Goal: Information Seeking & Learning: Learn about a topic

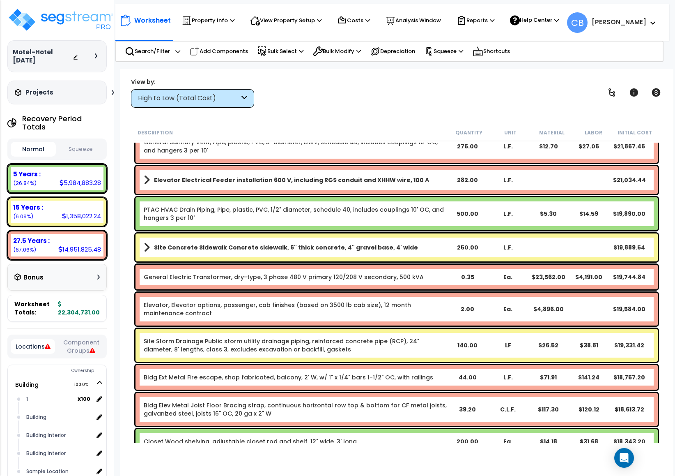
scroll to position [3696, 0]
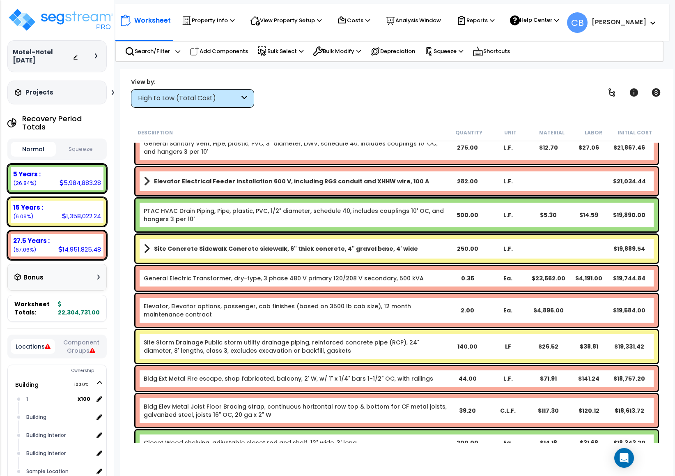
click at [168, 193] on div "Elevator Electrical Feeder installation 600 V, including RGS conduit and XHHW w…" at bounding box center [397, 181] width 523 height 28
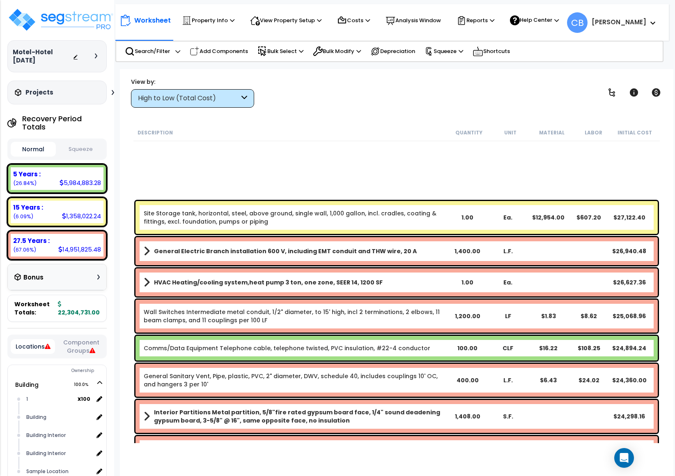
click at [259, 245] on link "General Electric Branch installation 600 V, including EMT conduit and THW wire,…" at bounding box center [296, 251] width 304 height 12
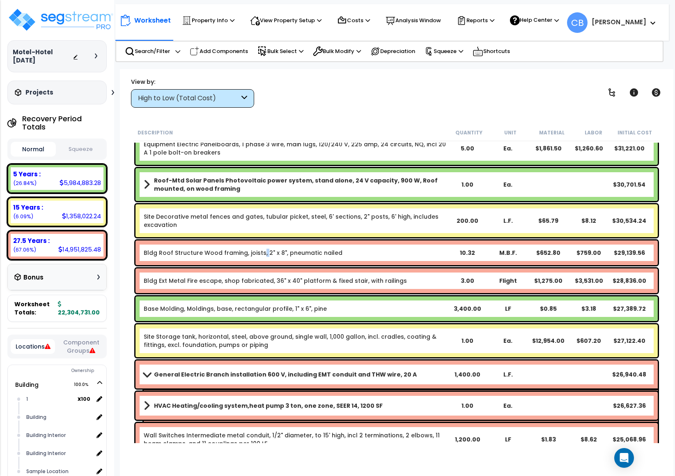
click at [259, 245] on div "Bldg Roof Structure Wood framing, joists, 2" x 8", pneumatic nailed 10.32 M.B.F…" at bounding box center [397, 252] width 523 height 25
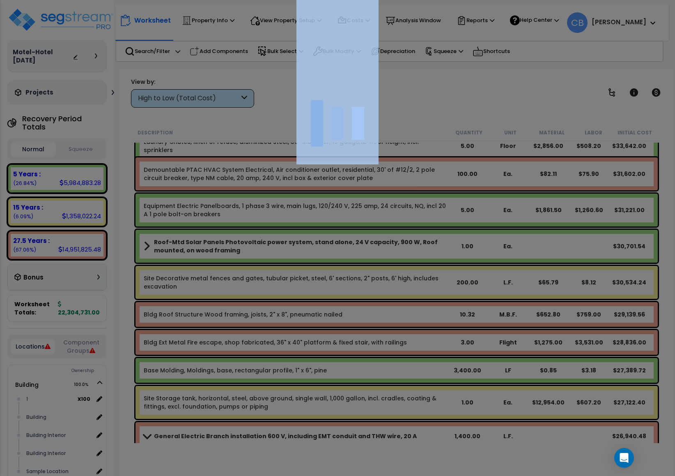
click at [259, 245] on div at bounding box center [337, 238] width 675 height 476
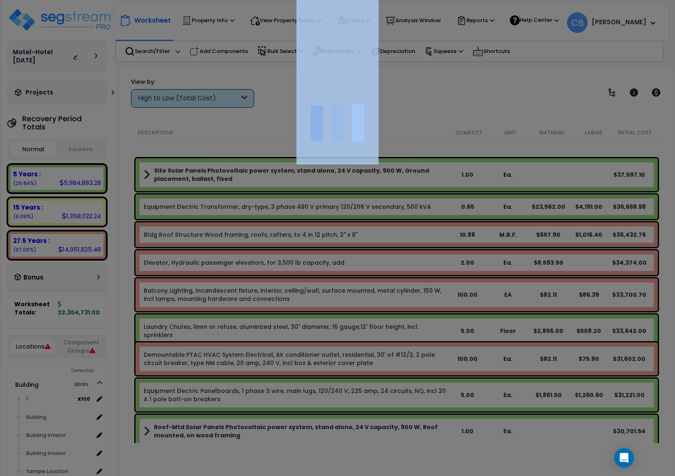
click at [259, 245] on div at bounding box center [337, 238] width 675 height 476
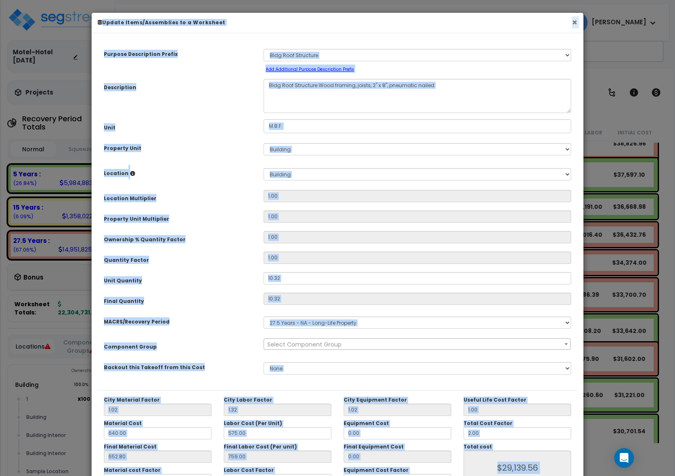
click at [577, 21] on button "×" at bounding box center [574, 22] width 5 height 9
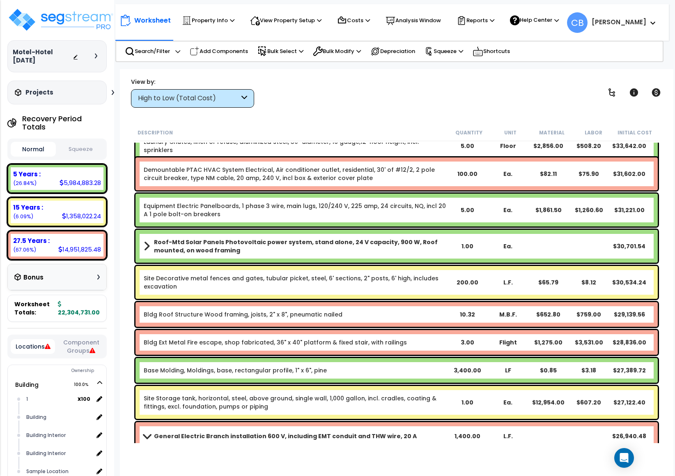
click at [470, 209] on div "5.00" at bounding box center [467, 210] width 41 height 8
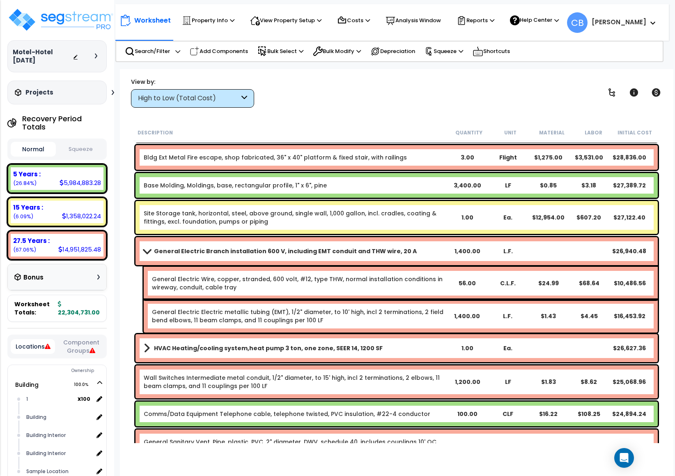
scroll to position [3327, 0]
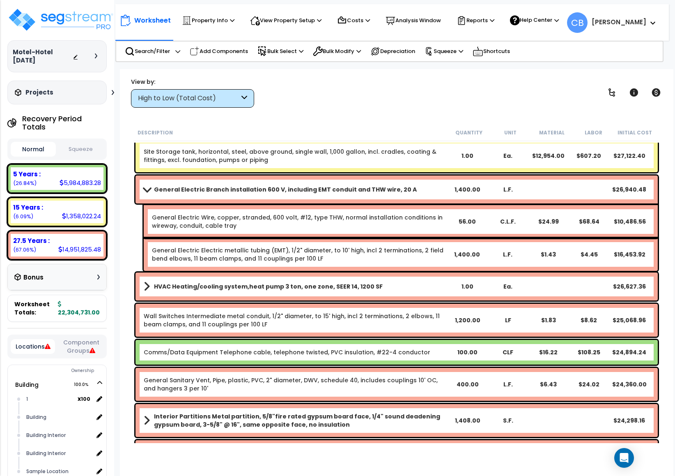
click at [470, 209] on div "General Electric Wire, copper, stranded, 600 volt, #12, type THW, normal instal…" at bounding box center [401, 221] width 514 height 33
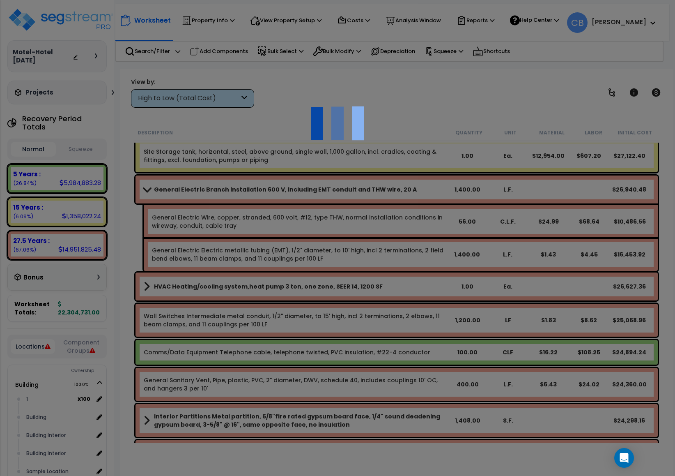
scroll to position [36, 0]
click at [470, 209] on div at bounding box center [337, 238] width 675 height 476
click at [0, 0] on input "CF4" at bounding box center [0, 0] width 0 height 0
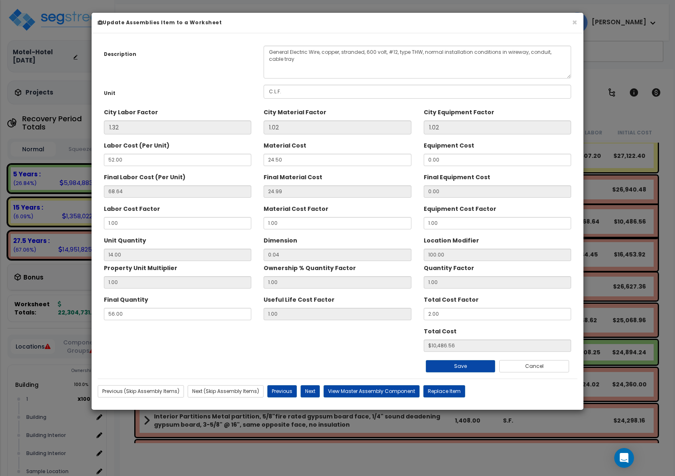
click at [470, 209] on label "Equipment Cost Factor" at bounding box center [460, 207] width 73 height 11
click at [0, 0] on input "Material Cost Factor" at bounding box center [0, 0] width 0 height 0
click at [470, 209] on label "Equipment Cost Factor" at bounding box center [460, 207] width 73 height 11
click at [0, 0] on input "Material Cost Factor" at bounding box center [0, 0] width 0 height 0
click at [576, 23] on button "×" at bounding box center [574, 22] width 5 height 9
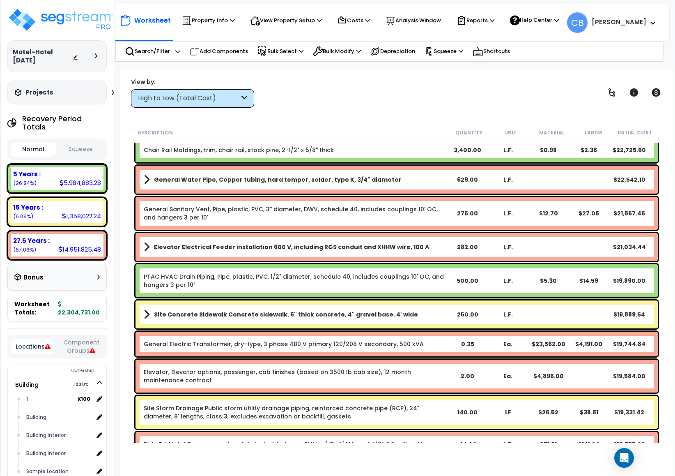
click at [620, 237] on div "Elevator Electrical Feeder installation 600 V, including RGS conduit and XHHW w…" at bounding box center [397, 247] width 523 height 28
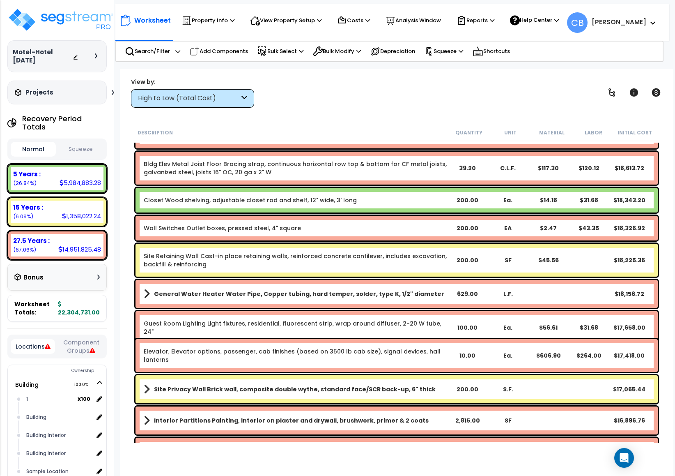
click at [508, 226] on div "EA" at bounding box center [508, 228] width 41 height 8
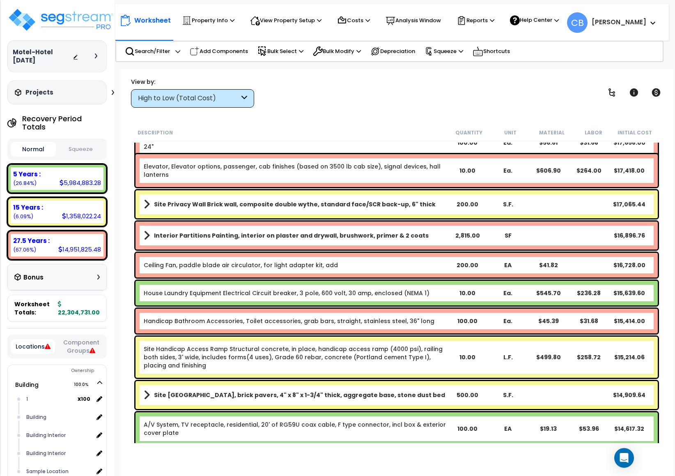
click at [508, 223] on div "Interior Partitions Painting, interior on plaster and drywall, brushwork, prime…" at bounding box center [397, 235] width 523 height 28
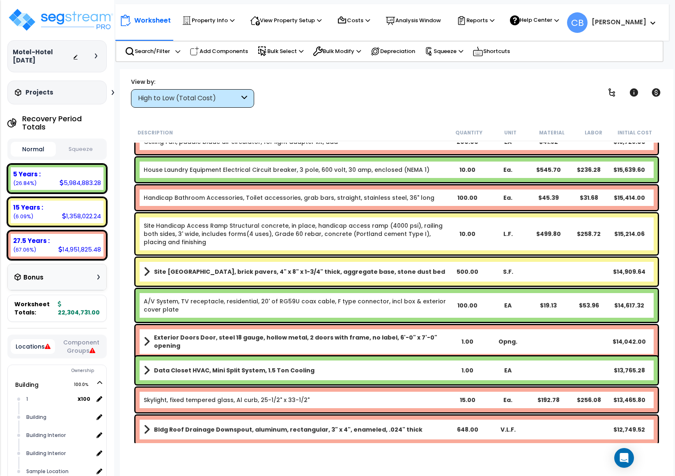
click at [508, 223] on div "Site Handicap Access Ramp Structural concrete, in place, handicap access ramp (…" at bounding box center [397, 233] width 523 height 41
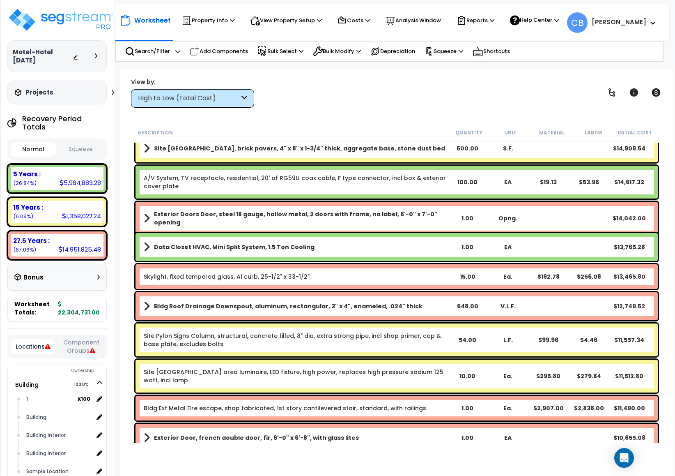
click at [508, 223] on div "Exterior Doors Door, steel 18 gauge, hollow metal, 2 doors with frame, no label…" at bounding box center [397, 218] width 523 height 33
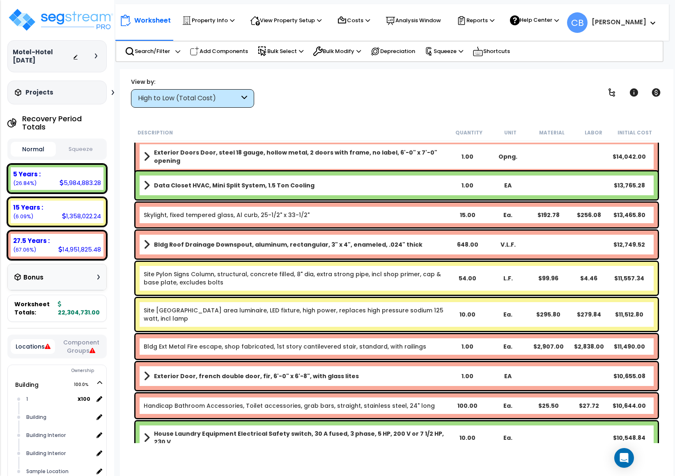
click at [508, 223] on div "Skylight, fixed tempered glass, Al curb, 25-1/2" x 33-1/2" 15.00 Ea. $192.78 $2…" at bounding box center [397, 215] width 523 height 25
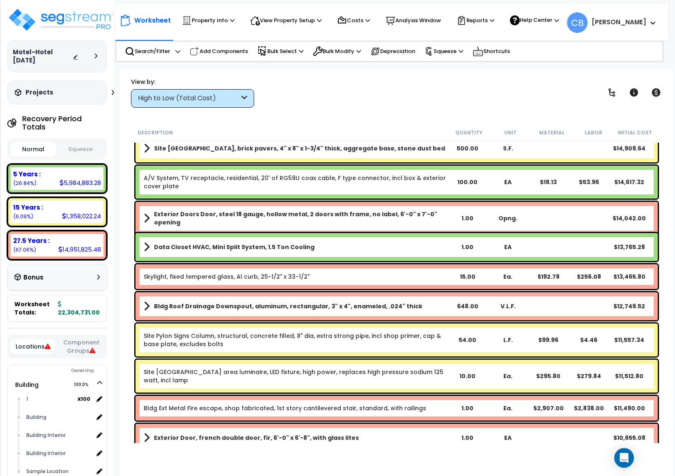
click at [554, 219] on div "Exterior Doors Door, steel 18 gauge, hollow metal, 2 doors with frame, no label…" at bounding box center [397, 218] width 523 height 33
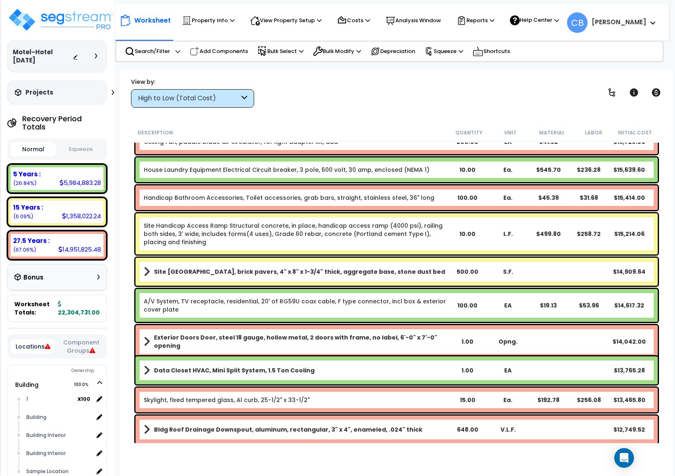
click at [554, 219] on div "Site Handicap Access Ramp Structural concrete, in place, handicap access ramp (…" at bounding box center [397, 233] width 523 height 41
click at [650, 157] on div "House Laundry Equipment Electrical Circuit breaker, 3 pole, 600 volt, 30 amp, e…" at bounding box center [397, 169] width 523 height 25
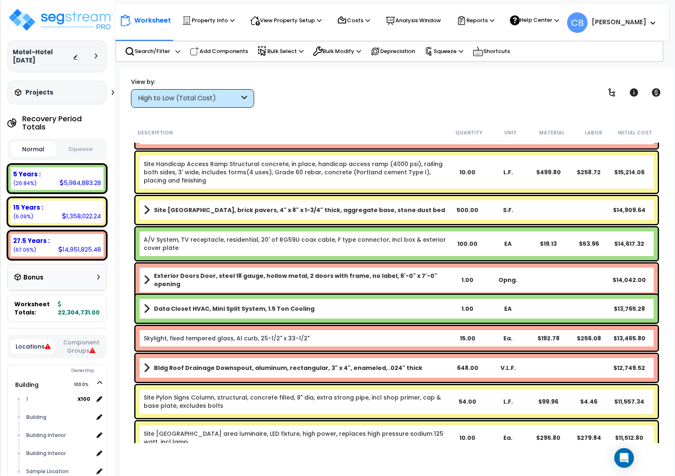
click at [650, 157] on div "Site Handicap Access Ramp Structural concrete, in place, handicap access ramp (…" at bounding box center [397, 172] width 523 height 41
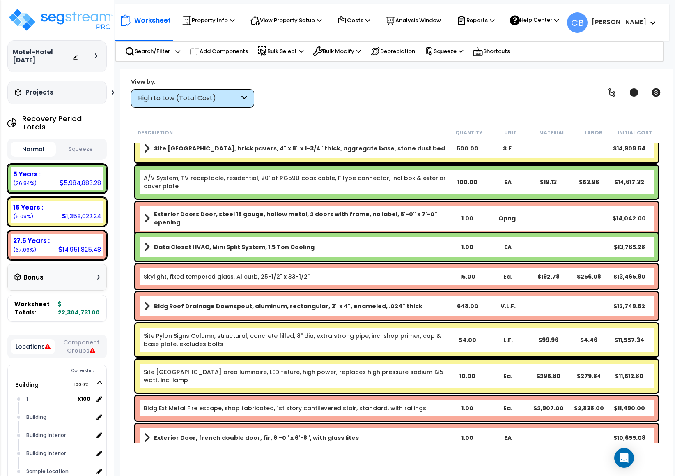
click at [650, 157] on div "Site [GEOGRAPHIC_DATA], brick pavers, 4" x 8" x 1-3/4" thick, aggregate base, s…" at bounding box center [397, 148] width 523 height 28
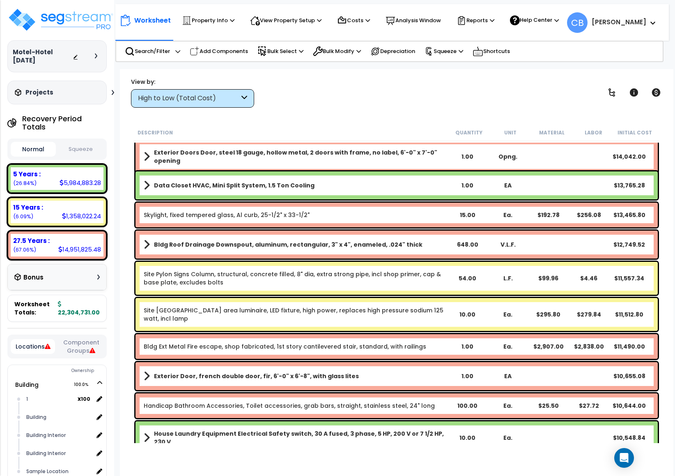
click at [650, 157] on div "Exterior Doors Door, steel 18 gauge, hollow metal, 2 doors with frame, no label…" at bounding box center [397, 156] width 523 height 33
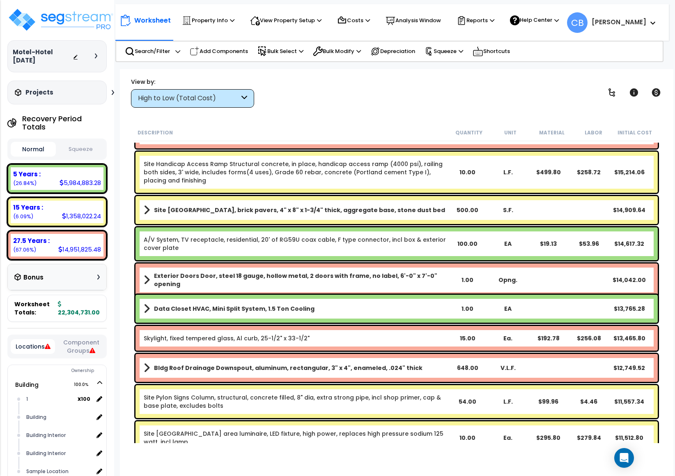
click at [650, 157] on div "Site Handicap Access Ramp Structural concrete, in place, handicap access ramp (…" at bounding box center [397, 172] width 523 height 41
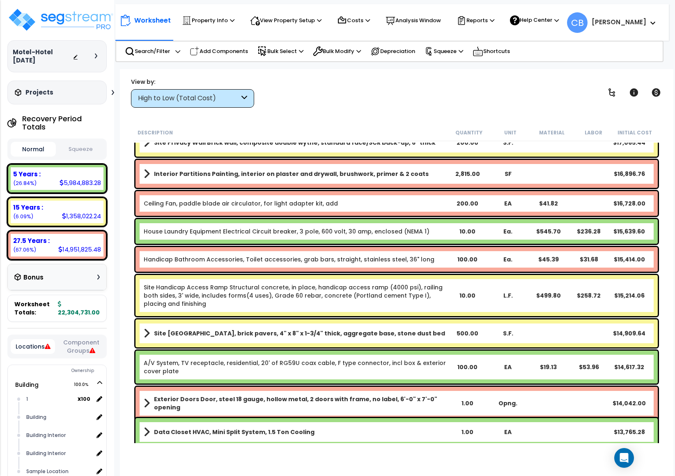
click at [650, 157] on div "Site Privacy Wall Brick wall, composite double wythe, standard face/SCR back-up…" at bounding box center [397, 143] width 527 height 32
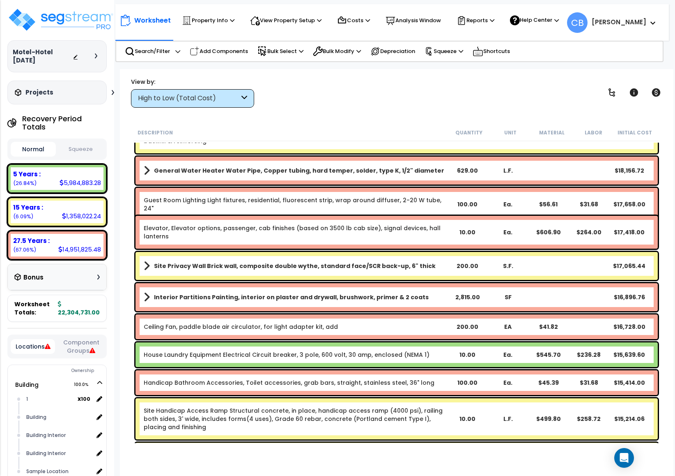
click at [650, 157] on div "General Water Heater Water Pipe, Copper tubing, hard temper, solder, type K, 1/…" at bounding box center [397, 171] width 523 height 28
click at [350, 232] on link "Elevator, Elevator options, passenger, cab finishes (based on 3500 lb cab size)…" at bounding box center [296, 232] width 304 height 16
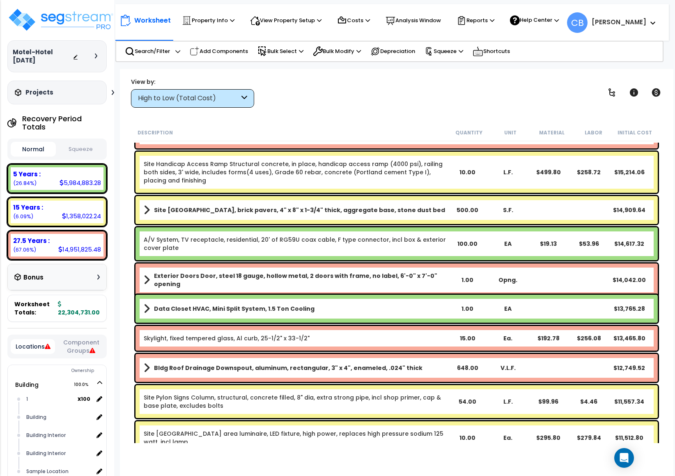
scroll to position [4621, 0]
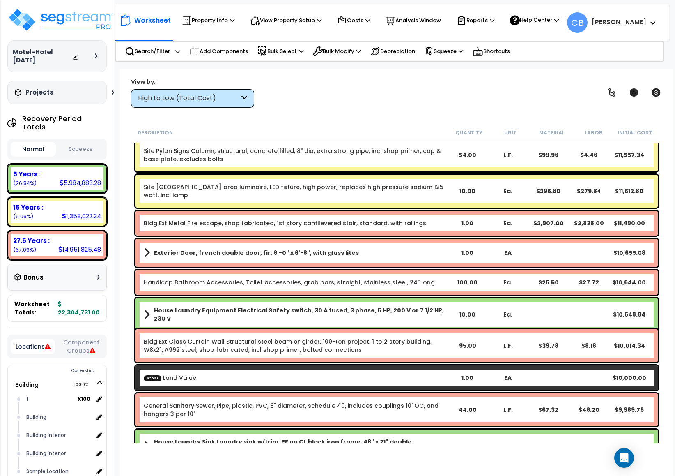
click at [349, 219] on link "Bldg Ext Metal Fire escape, shop fabricated, 1st story cantilevered stair, stan…" at bounding box center [285, 223] width 283 height 8
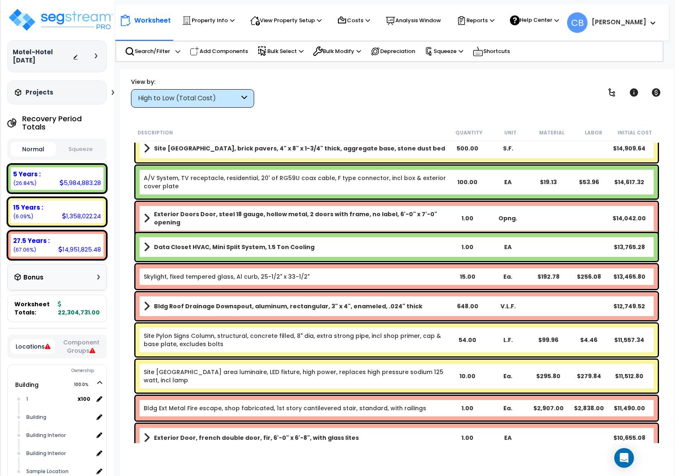
click at [349, 217] on b "Exterior Doors Door, steel 18 gauge, hollow metal, 2 doors with frame, no label…" at bounding box center [300, 218] width 293 height 16
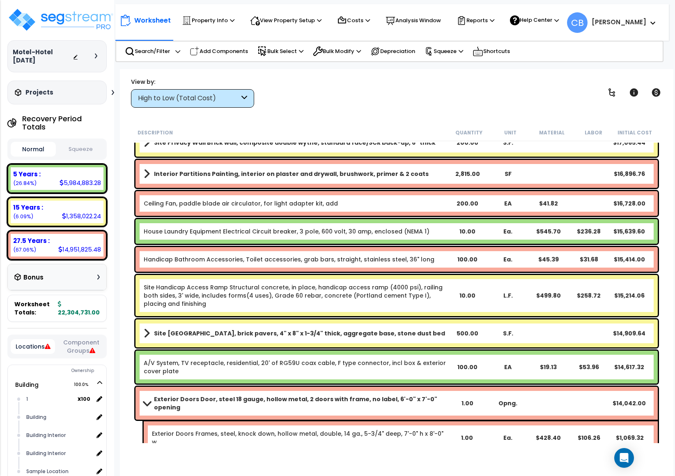
click at [349, 217] on div "House Laundry Equipment Electrical Circuit breaker, 3 pole, 600 volt, 30 amp, e…" at bounding box center [397, 231] width 527 height 29
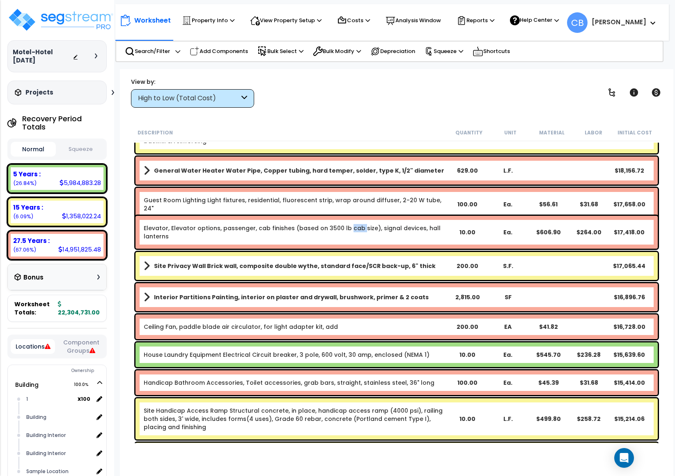
click at [349, 217] on div "Elevator, Elevator options, passenger, cab finishes (based on 3500 lb cab size)…" at bounding box center [397, 232] width 523 height 33
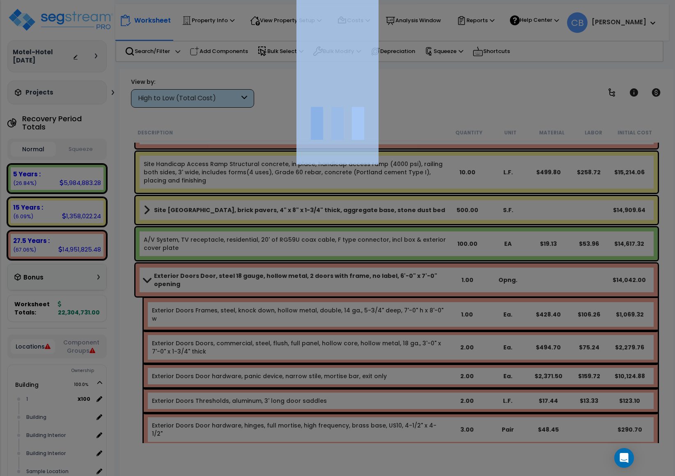
click at [349, 217] on div at bounding box center [337, 238] width 675 height 476
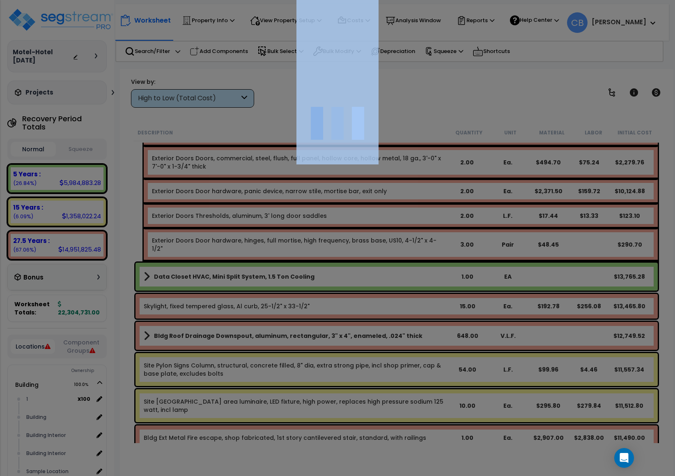
click at [349, 217] on div at bounding box center [337, 238] width 675 height 476
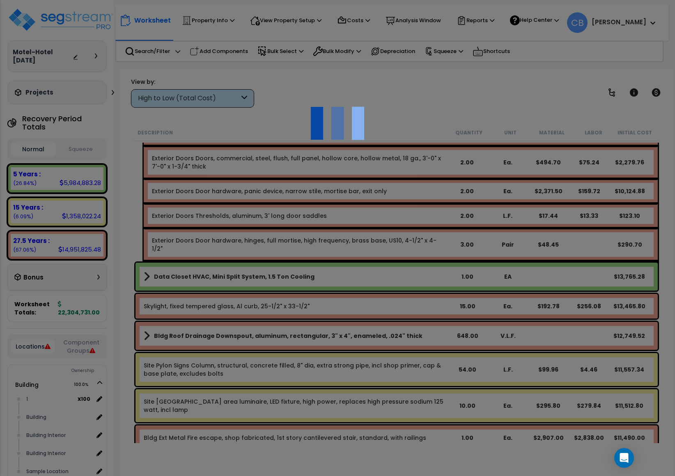
click at [349, 217] on div at bounding box center [337, 238] width 675 height 476
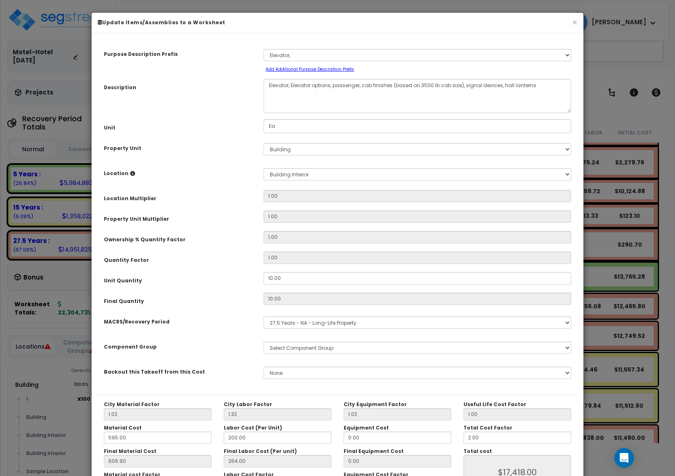
click at [349, 217] on input "1.00" at bounding box center [418, 216] width 308 height 12
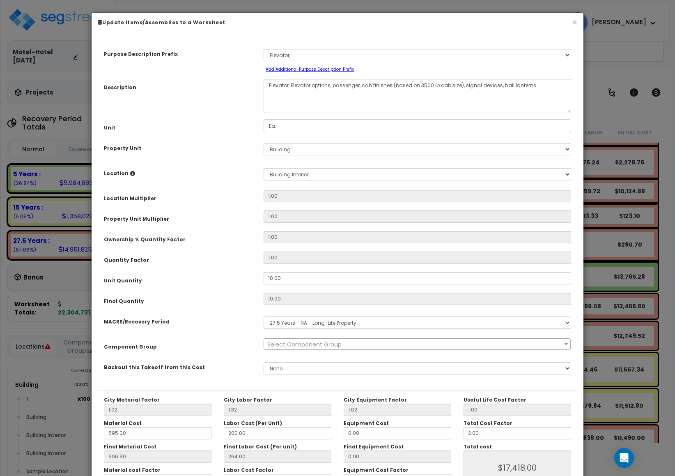
scroll to position [57, 0]
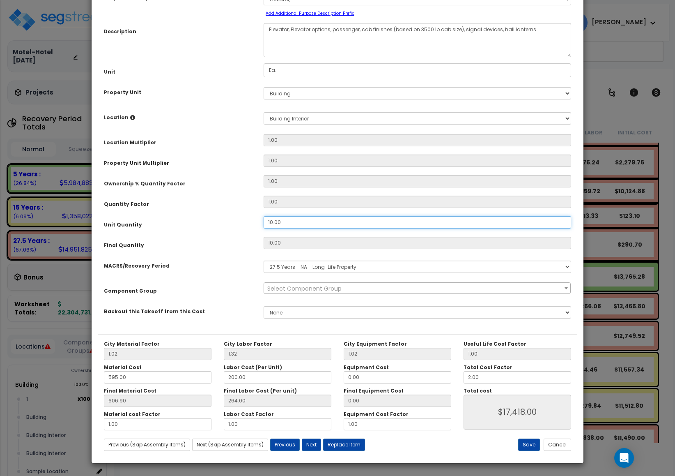
click at [349, 217] on input "10.00" at bounding box center [418, 222] width 308 height 12
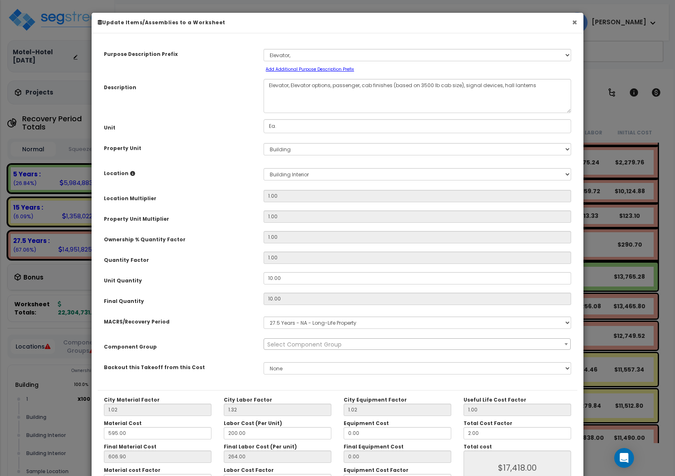
click at [574, 20] on button "×" at bounding box center [574, 22] width 5 height 9
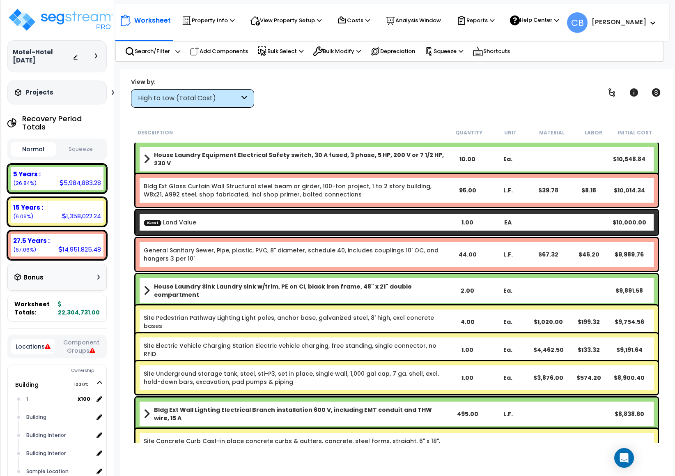
scroll to position [5175, 0]
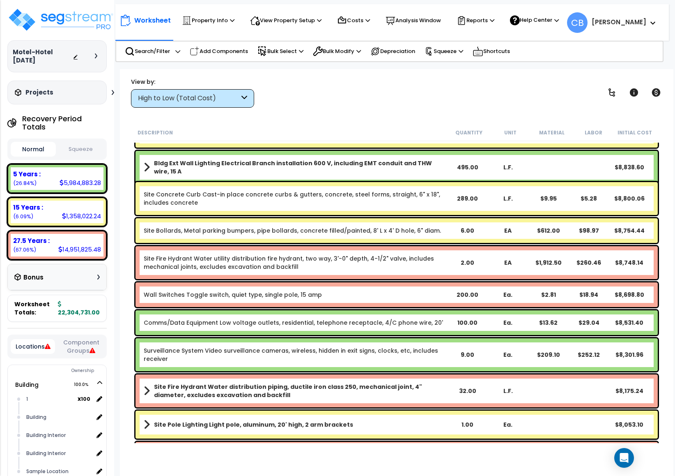
click at [519, 172] on div "Bldg Ext Wall Lighting Electrical Branch installation 600 V, including EMT cond…" at bounding box center [397, 167] width 523 height 33
click at [344, 212] on div "Site Concrete Curb Cast-in place concrete curbs & gutters, concrete, steel form…" at bounding box center [397, 198] width 523 height 33
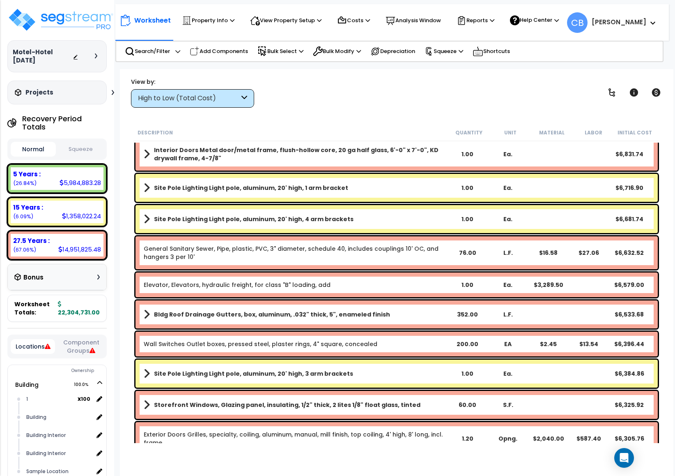
click at [344, 213] on link "Site Pole Lighting Light pole, aluminum, 20' high, 4 arm brackets" at bounding box center [296, 219] width 304 height 12
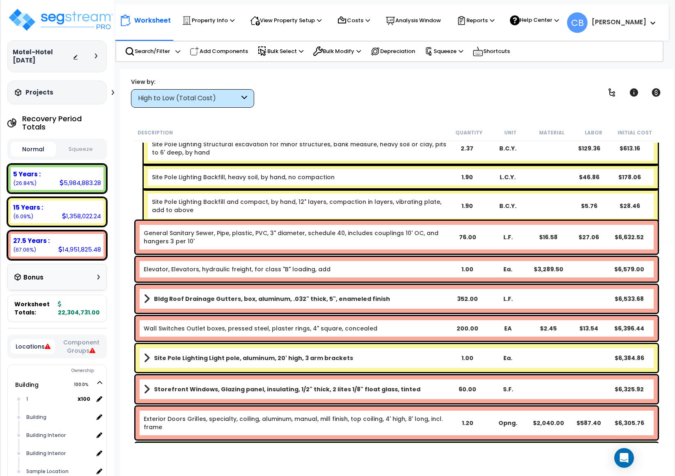
click at [344, 212] on div "Site Pole Lighting Backfill and compact, by hand, 12" layers, compaction in lay…" at bounding box center [401, 205] width 514 height 33
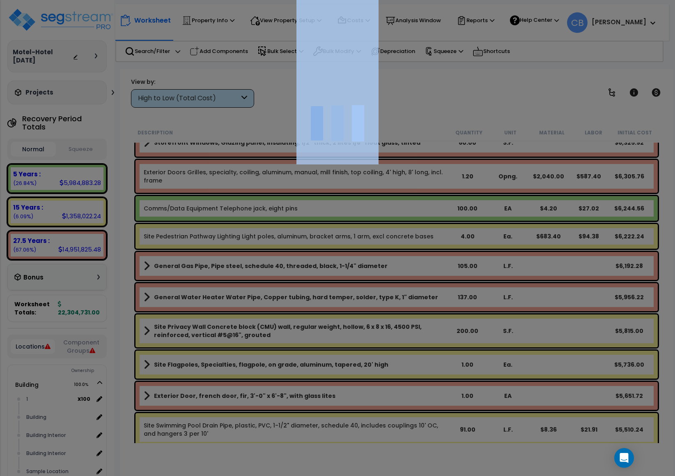
click at [344, 212] on div at bounding box center [337, 238] width 675 height 476
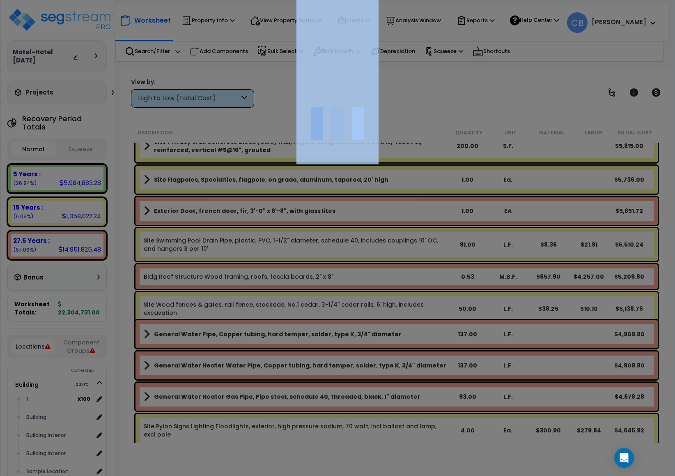
click at [344, 212] on div at bounding box center [337, 238] width 675 height 476
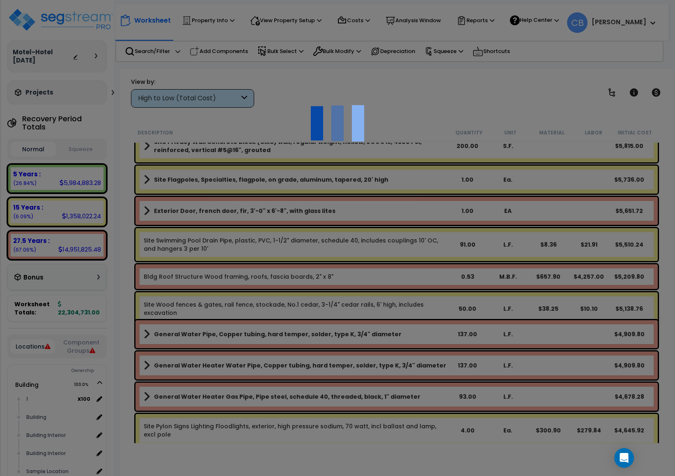
scroll to position [6716, 0]
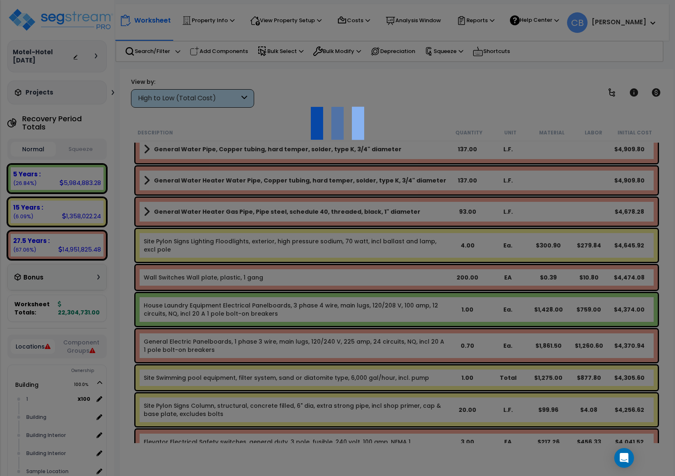
click at [344, 33] on div "We are Building your Property. So please grab a coffee and let us do the heavy …" at bounding box center [337, 16] width 675 height 33
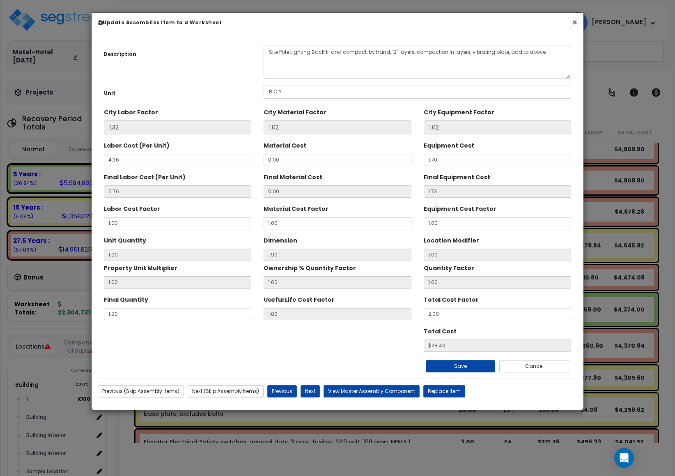
click at [576, 25] on button "×" at bounding box center [574, 22] width 5 height 9
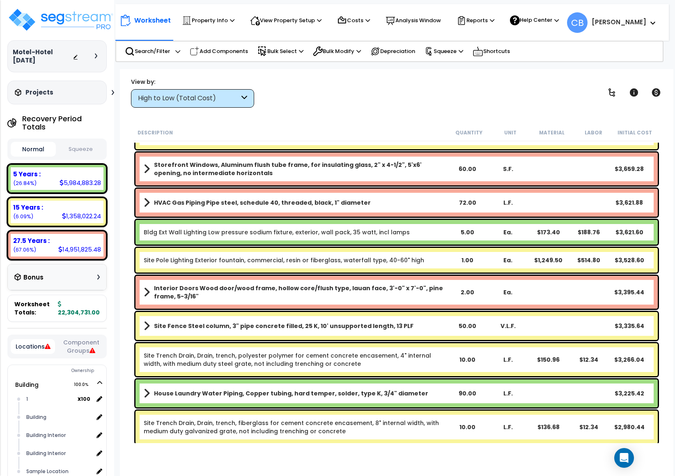
click at [350, 325] on b "Site Fence Steel column, 3" pipe concrete filled, 25 K, 10' unsupported length,…" at bounding box center [284, 326] width 260 height 8
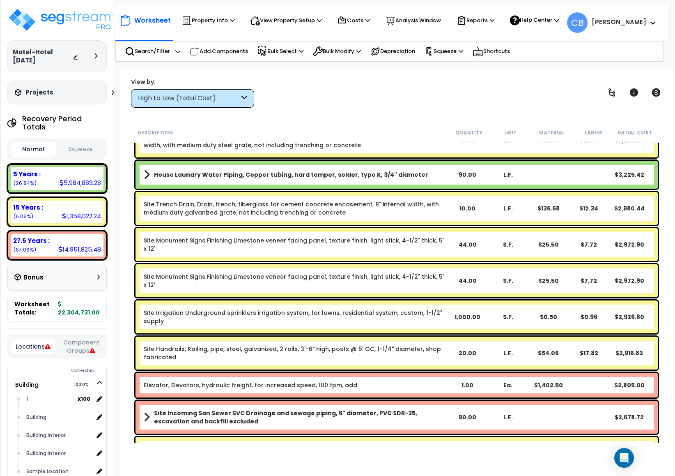
click at [350, 325] on div "Site Irrigation Underground sprinklers irrigation system, for lawns, residentia…" at bounding box center [397, 316] width 523 height 33
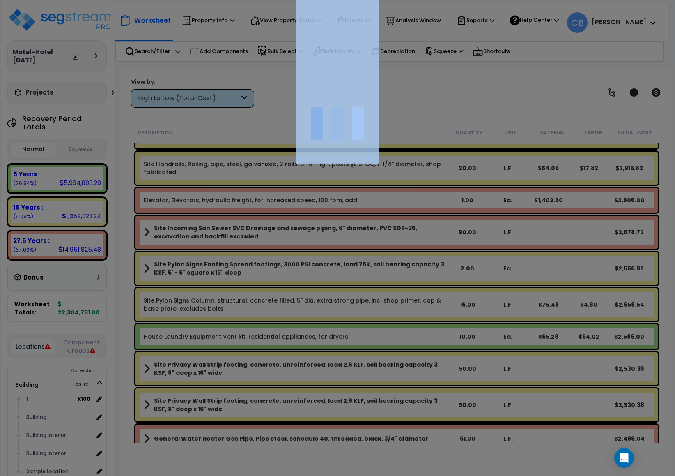
click at [350, 325] on div at bounding box center [337, 238] width 675 height 476
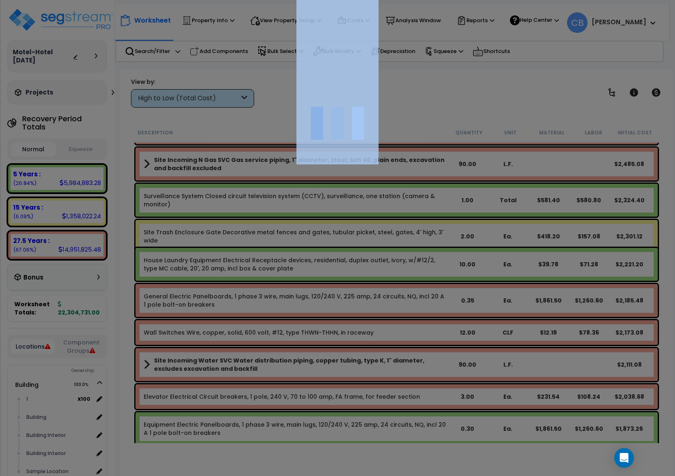
click at [350, 325] on div at bounding box center [337, 238] width 675 height 476
select select "46285"
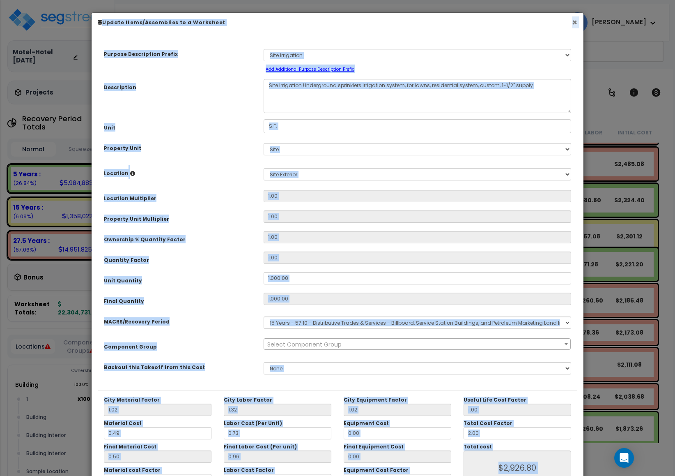
click at [576, 26] on button "×" at bounding box center [574, 22] width 5 height 9
